Goal: Task Accomplishment & Management: Complete application form

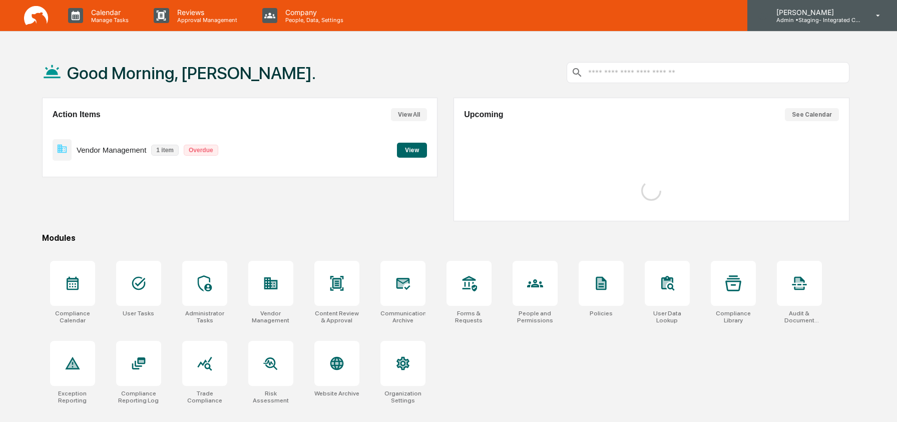
click at [794, 23] on div "[PERSON_NAME] Admin • Staging- Integrated Compliance Advisors" at bounding box center [822, 15] width 150 height 31
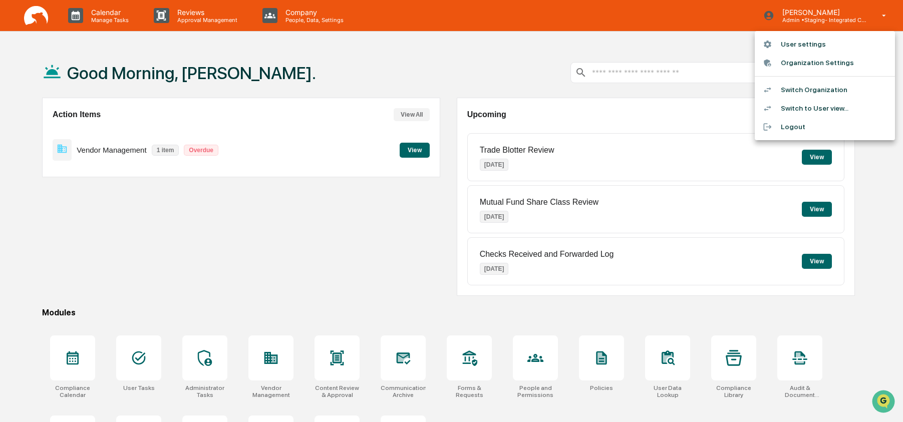
click at [793, 108] on li "Switch to User view..." at bounding box center [824, 108] width 140 height 19
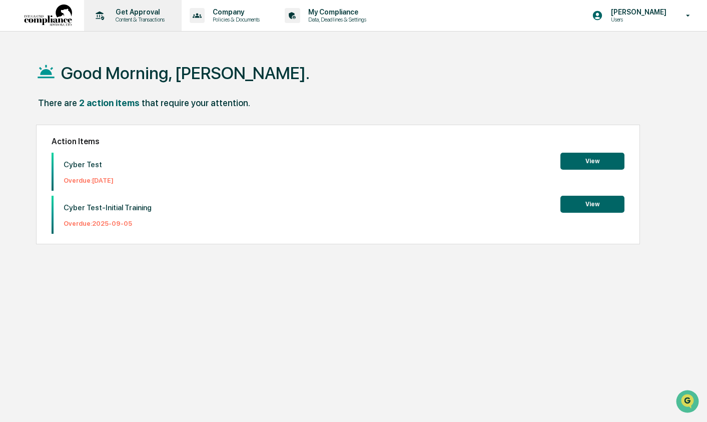
click at [147, 19] on p "Content & Transactions" at bounding box center [139, 19] width 62 height 7
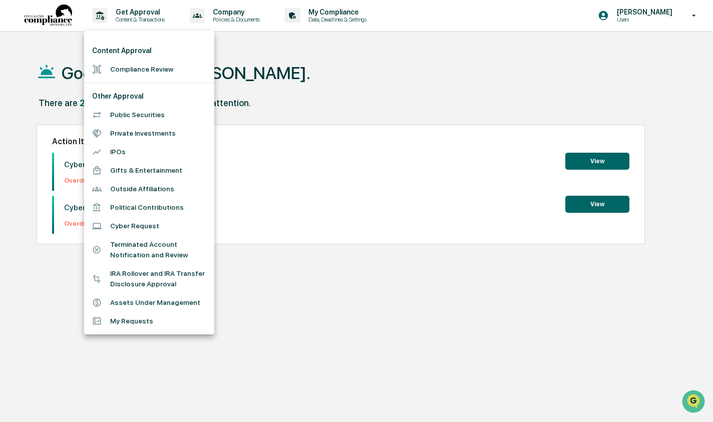
click at [129, 226] on li "Cyber Request" at bounding box center [149, 226] width 130 height 19
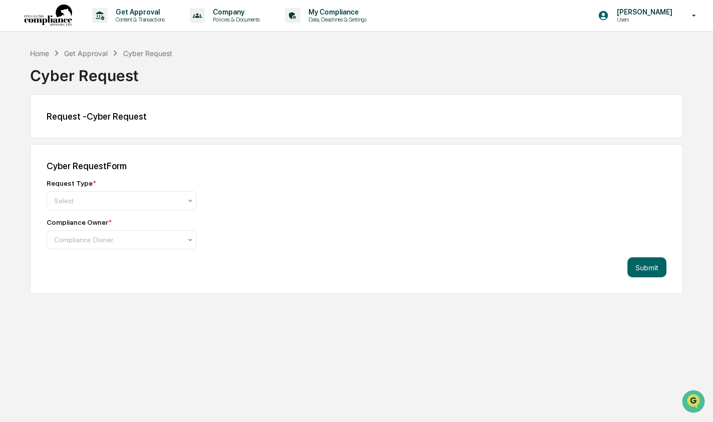
click at [129, 212] on div "Request Type * Select Compliance Owner * Compliance Owner" at bounding box center [222, 214] width 350 height 70
click at [129, 208] on div "Select" at bounding box center [117, 201] width 137 height 14
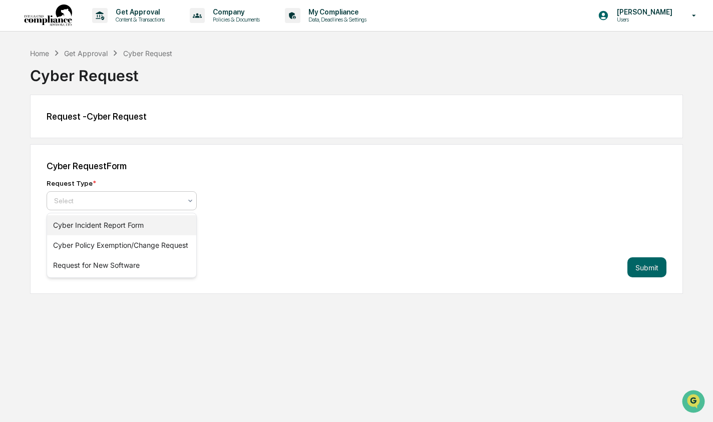
click at [129, 222] on div "Cyber Incident Report Form" at bounding box center [121, 225] width 149 height 20
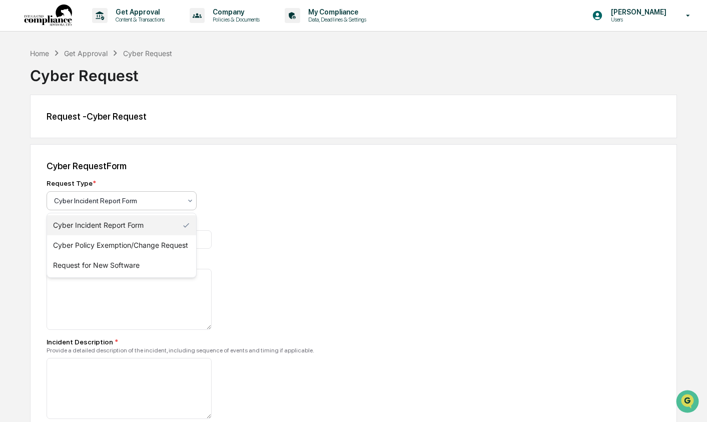
click at [109, 209] on div "Cyber Incident Report Form" at bounding box center [122, 200] width 150 height 19
click at [115, 242] on div "Cyber Policy Exemption/Change Request" at bounding box center [121, 245] width 149 height 20
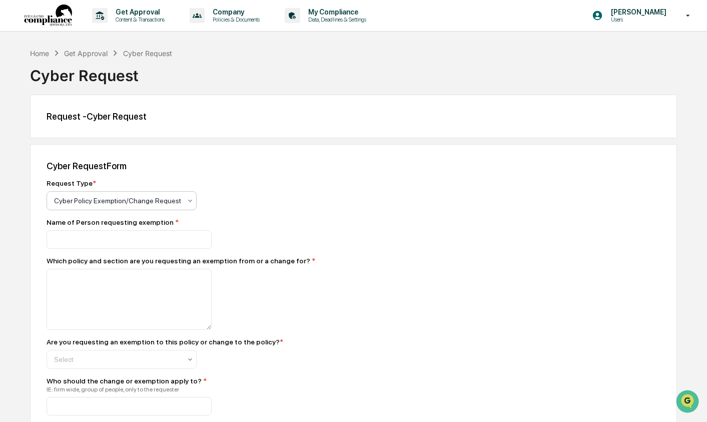
click at [91, 204] on div at bounding box center [117, 201] width 127 height 10
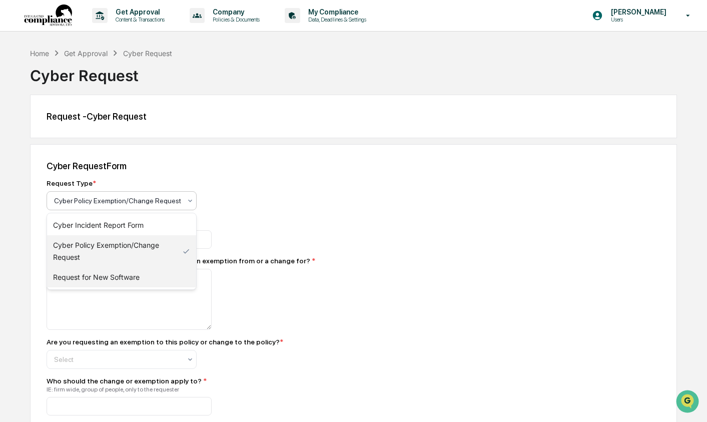
click at [92, 276] on div "Request for New Software" at bounding box center [121, 277] width 149 height 20
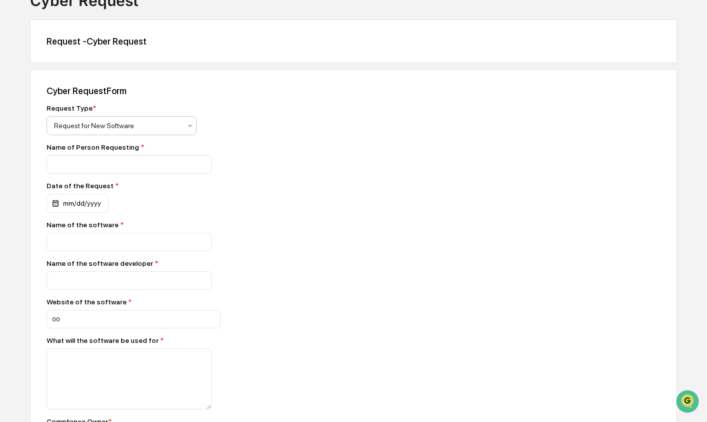
scroll to position [153, 0]
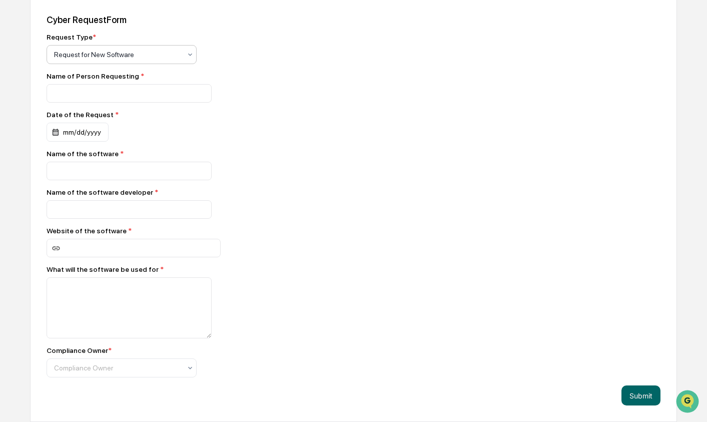
click at [620, 398] on div "Submit" at bounding box center [354, 395] width 614 height 20
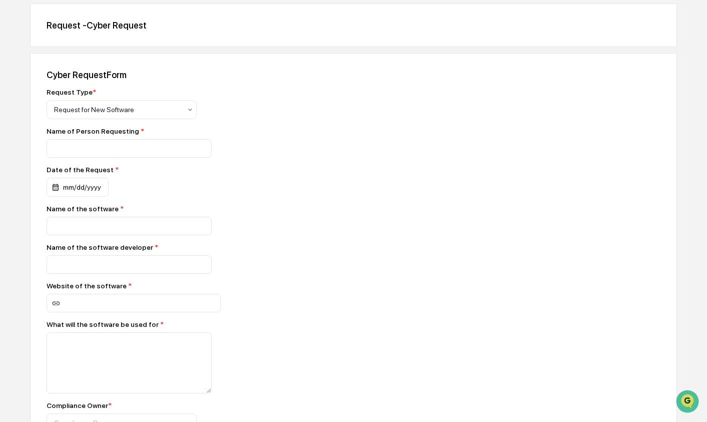
scroll to position [0, 0]
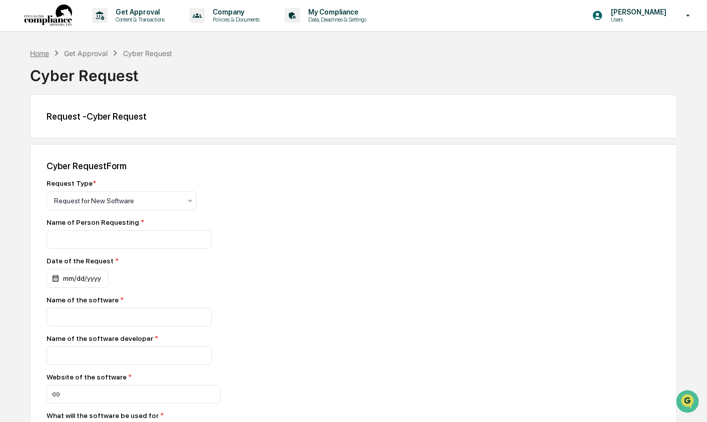
click at [46, 53] on div "Home" at bounding box center [39, 53] width 19 height 9
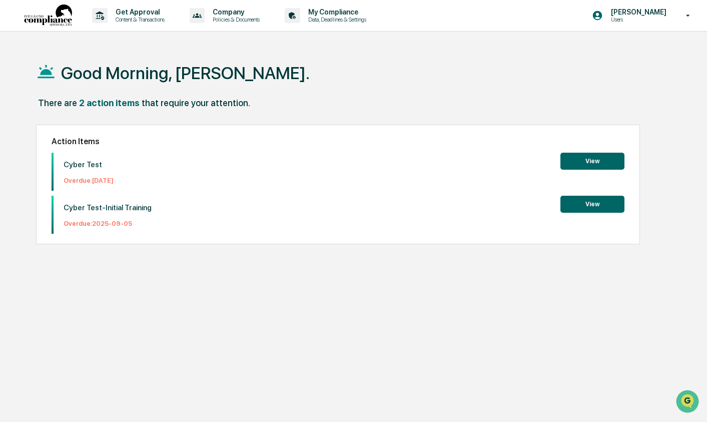
click at [579, 207] on button "View" at bounding box center [593, 204] width 64 height 17
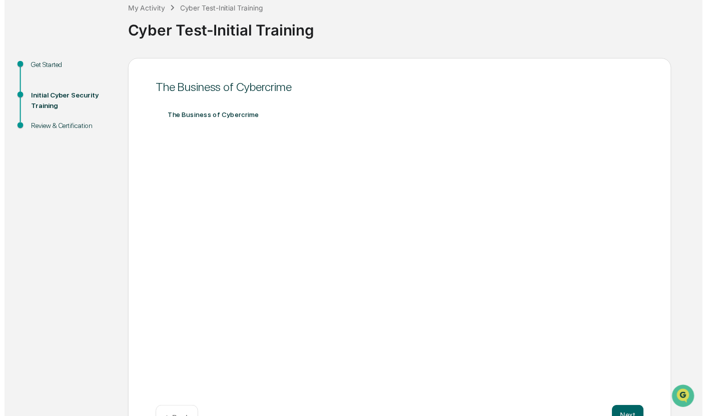
scroll to position [92, 0]
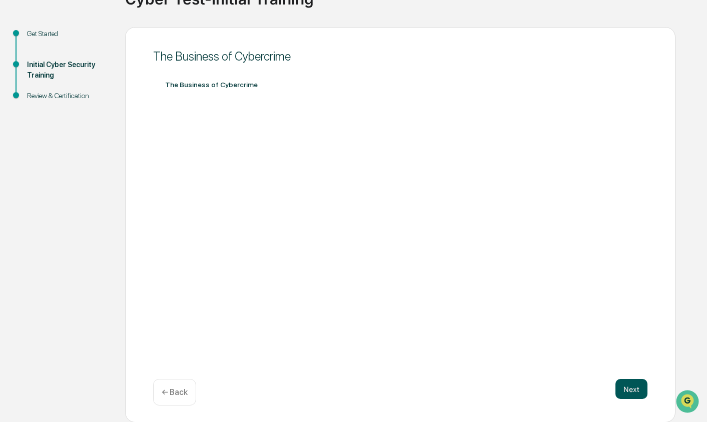
click at [642, 394] on button "Next" at bounding box center [632, 389] width 32 height 20
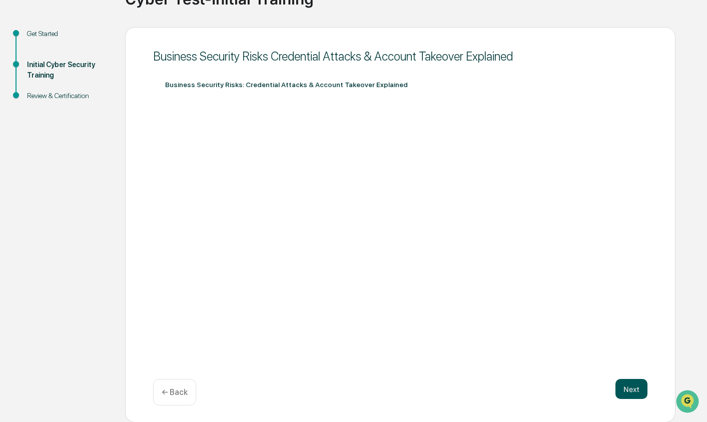
click at [643, 391] on button "Next" at bounding box center [632, 389] width 32 height 20
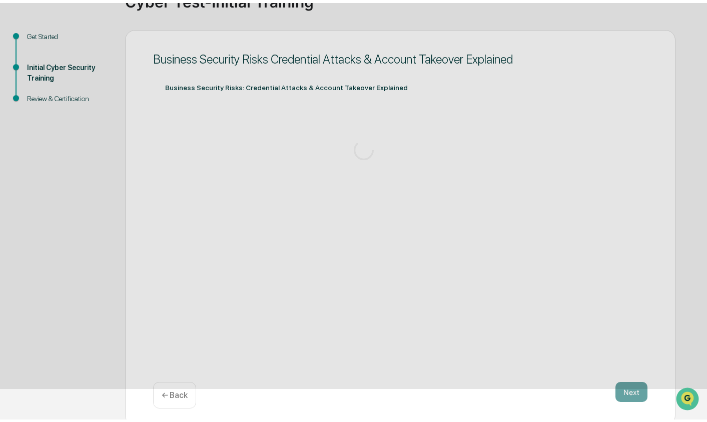
scroll to position [0, 0]
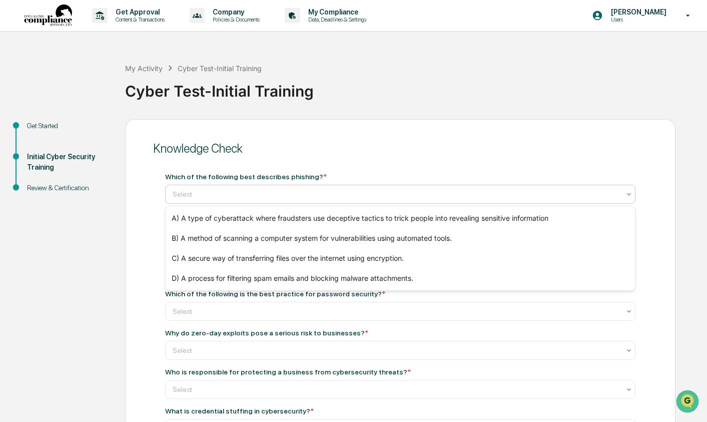
click at [310, 192] on div at bounding box center [397, 194] width 448 height 10
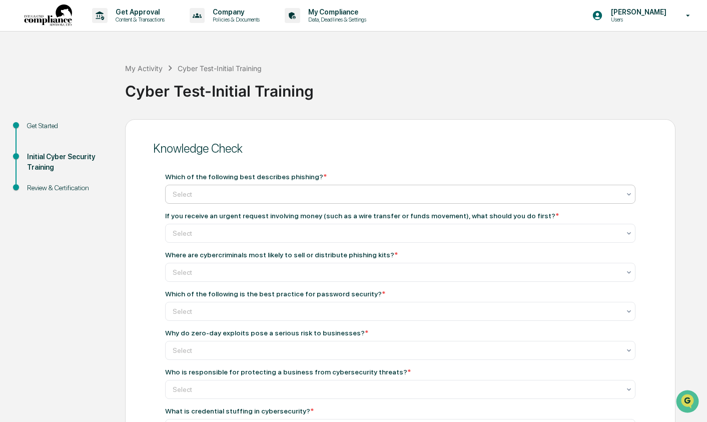
click at [310, 192] on div at bounding box center [397, 194] width 448 height 10
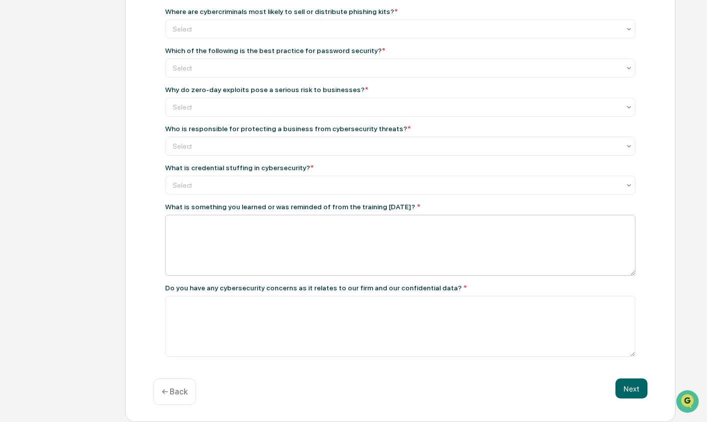
scroll to position [247, 0]
click at [339, 227] on textarea at bounding box center [400, 245] width 471 height 61
click at [640, 395] on button "Next" at bounding box center [632, 388] width 32 height 20
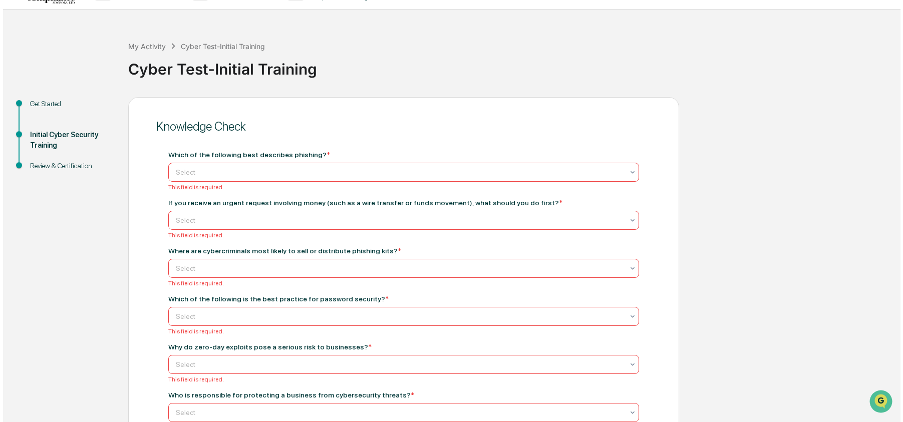
scroll to position [0, 0]
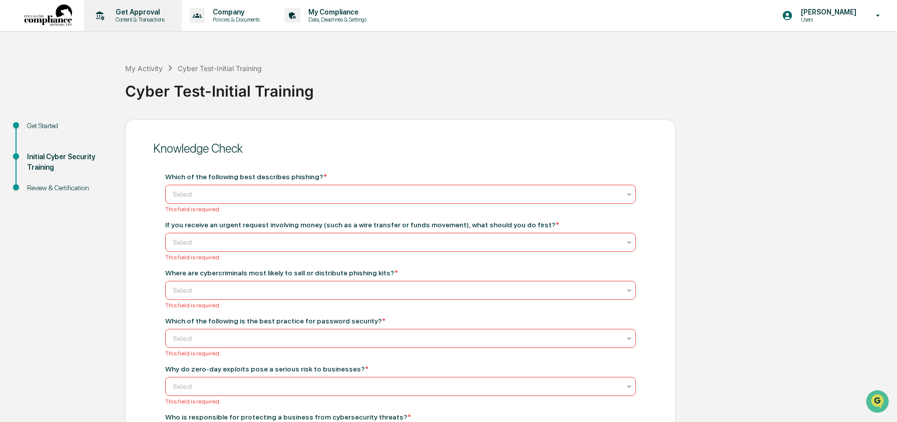
click at [138, 16] on p "Get Approval" at bounding box center [139, 12] width 62 height 8
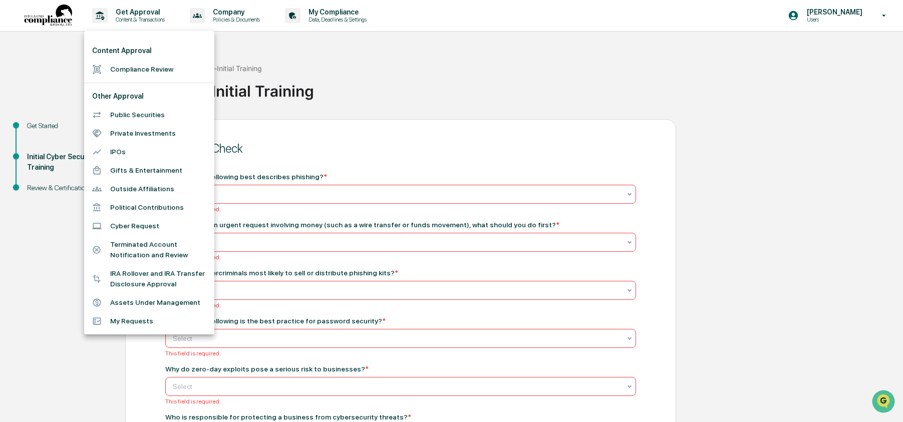
click at [152, 228] on li "Cyber Request" at bounding box center [149, 226] width 130 height 19
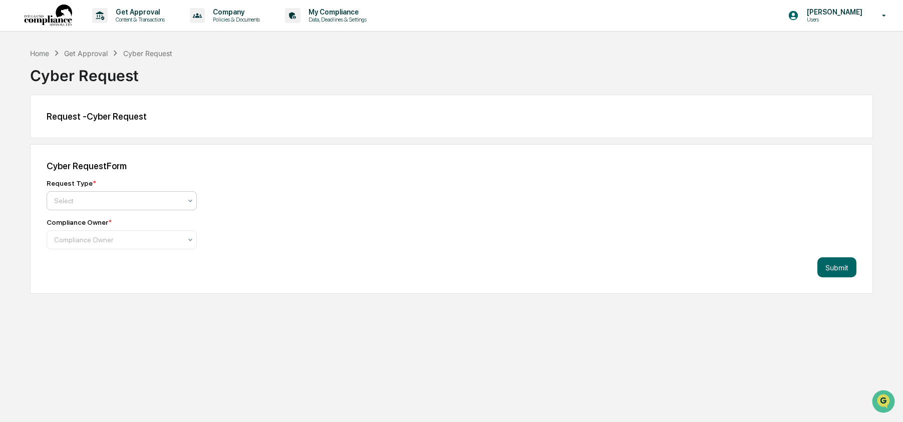
click at [102, 198] on div at bounding box center [117, 201] width 127 height 10
click at [111, 200] on div at bounding box center [117, 201] width 127 height 10
